Goal: Task Accomplishment & Management: Manage account settings

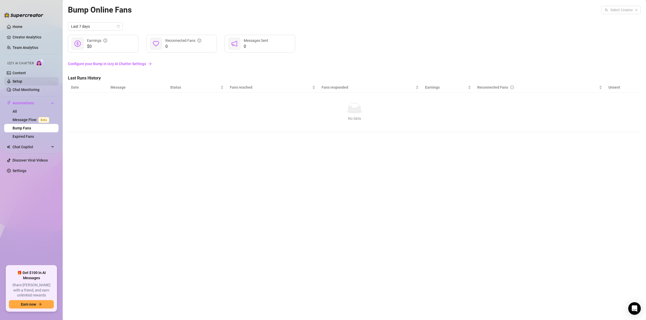
click at [22, 83] on link "Setup" at bounding box center [18, 81] width 10 height 4
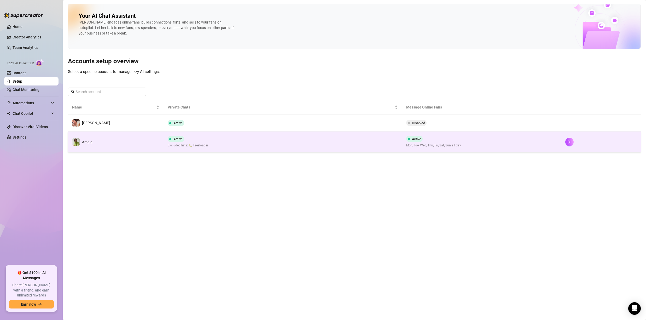
click at [216, 138] on td "Active Excluded lists: 🐛 Freeloader" at bounding box center [283, 141] width 239 height 21
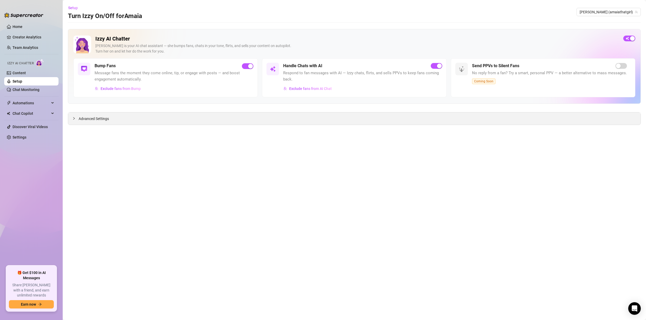
click at [103, 120] on span "Advanced Settings" at bounding box center [94, 119] width 30 height 6
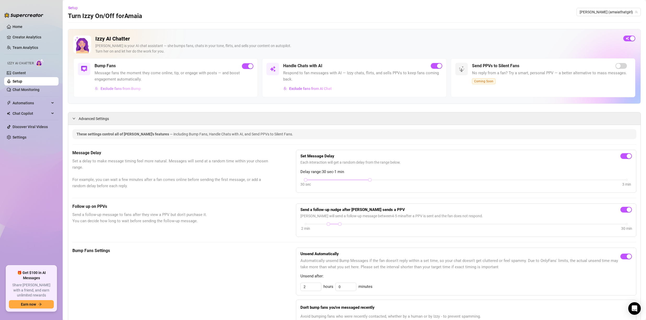
click at [115, 89] on span "Exclude fans from Bump" at bounding box center [121, 88] width 40 height 4
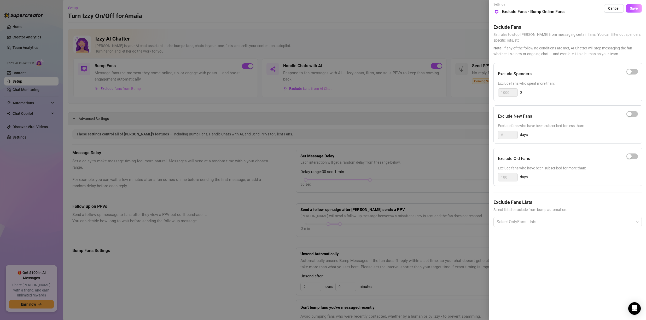
click at [140, 105] on div at bounding box center [323, 160] width 646 height 320
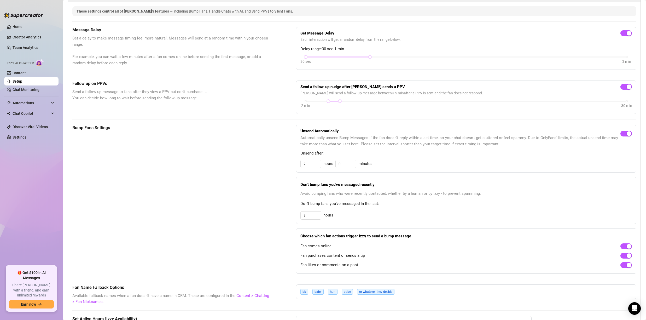
scroll to position [142, 0]
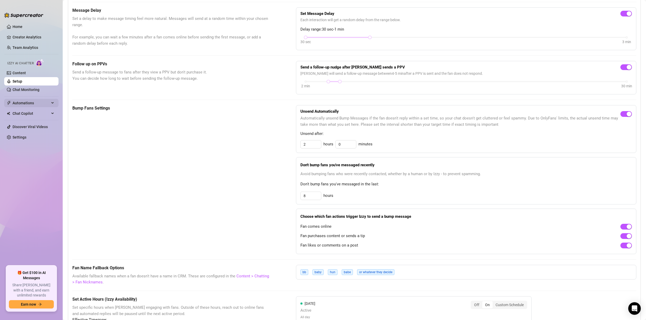
click at [27, 104] on span "Automations" at bounding box center [31, 103] width 37 height 8
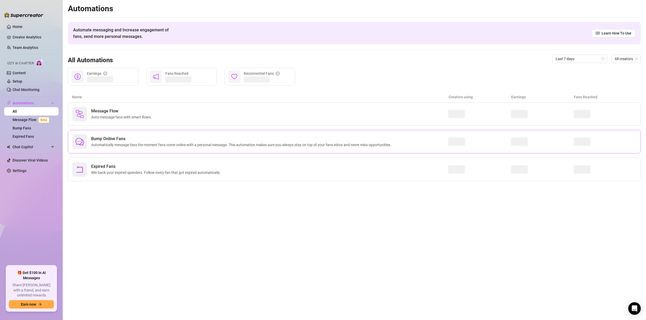
click at [99, 137] on span "Bump Online Fans" at bounding box center [242, 139] width 302 height 6
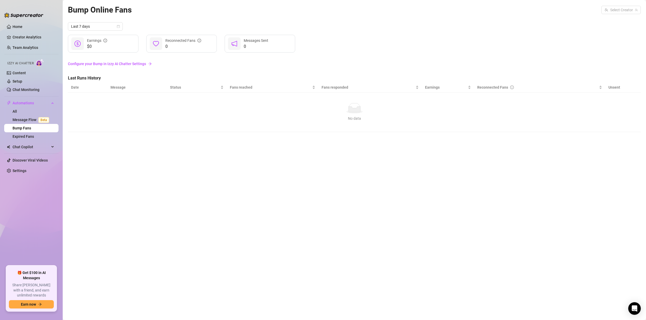
click at [623, 14] on div "Bump Online Fans Select Creator" at bounding box center [354, 10] width 573 height 12
click at [622, 13] on input "search" at bounding box center [619, 10] width 28 height 8
click at [615, 31] on span "( amaiathatgirl )" at bounding box center [609, 30] width 25 height 6
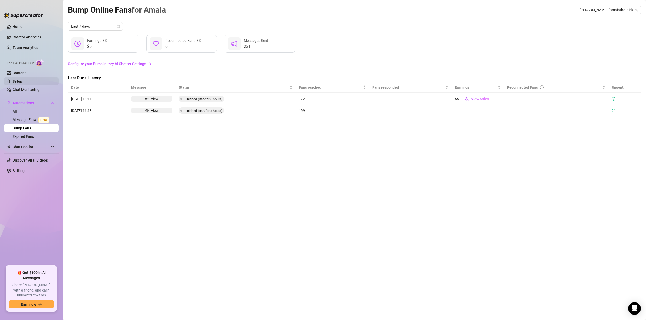
click at [22, 82] on link "Setup" at bounding box center [18, 81] width 10 height 4
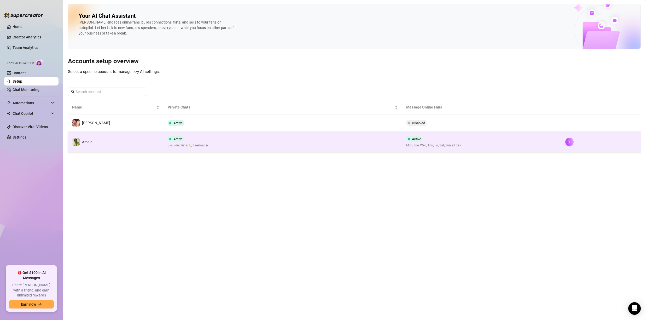
click at [119, 142] on td "Amaia" at bounding box center [116, 141] width 96 height 21
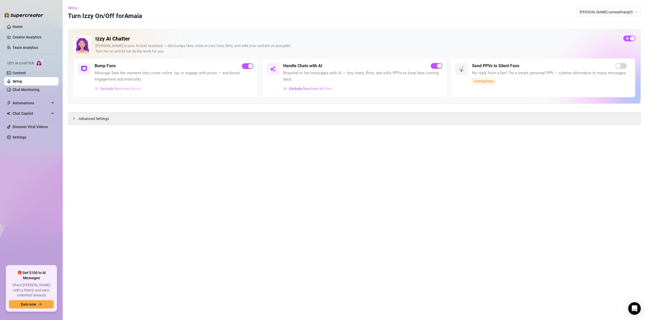
click at [123, 90] on span "Exclude fans from Bump" at bounding box center [121, 88] width 40 height 4
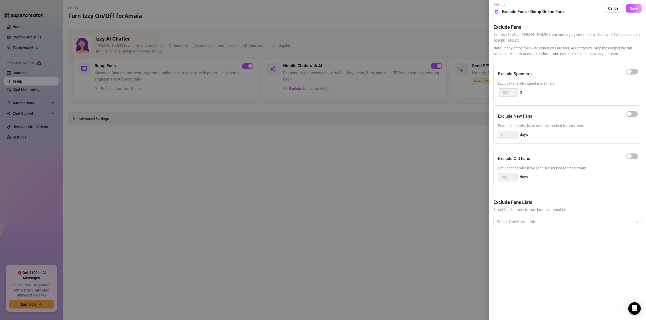
click at [121, 115] on div at bounding box center [323, 160] width 646 height 320
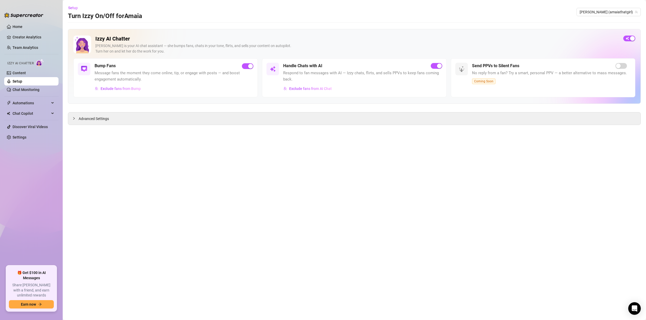
click at [102, 119] on span "Advanced Settings" at bounding box center [94, 119] width 30 height 6
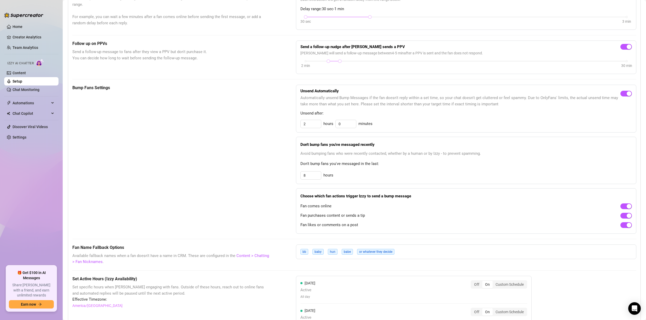
scroll to position [105, 0]
